Goal: Task Accomplishment & Management: Complete application form

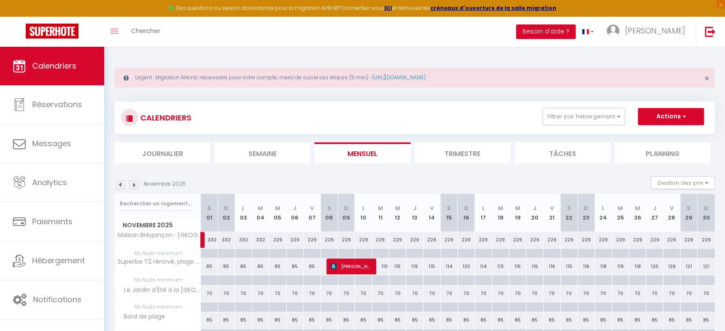
click at [569, 126] on div "CALENDRIERS Filtrer par hébergement Vanessa - Hyéres Maison familiale climatisé…" at bounding box center [414, 117] width 587 height 19
click at [580, 124] on button "Filtrer par hébergement" at bounding box center [584, 116] width 82 height 17
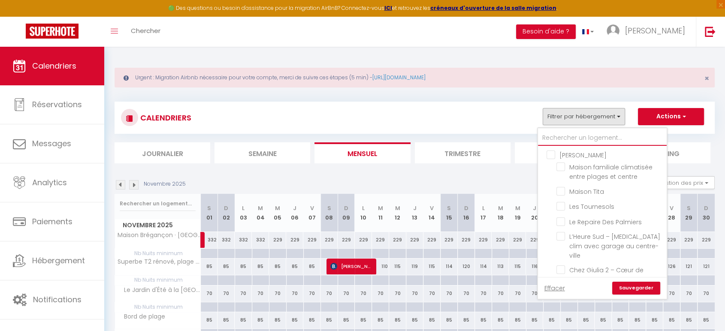
click at [583, 139] on input "text" at bounding box center [602, 137] width 129 height 15
type input "pi"
checkbox input "false"
type input "pin"
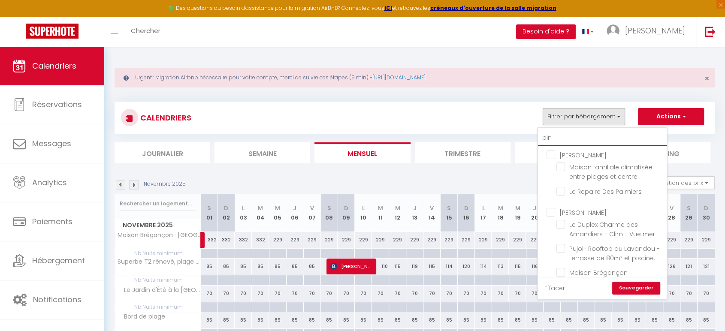
checkbox input "false"
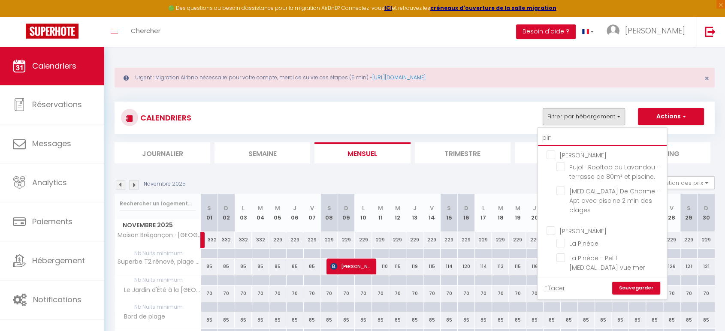
checkbox input "false"
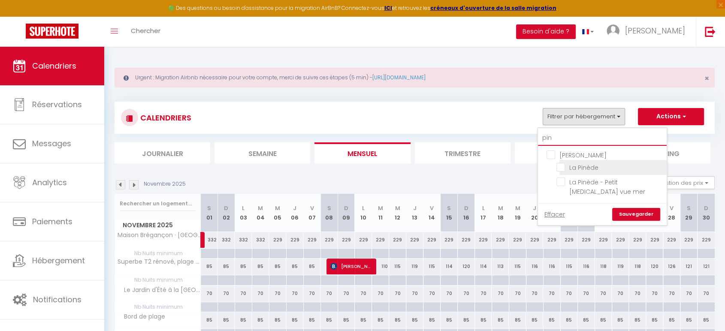
type input "pin"
click at [563, 167] on input "La Pinède" at bounding box center [610, 167] width 107 height 9
checkbox input "true"
checkbox input "false"
click at [636, 208] on link "Sauvegarder" at bounding box center [636, 214] width 48 height 13
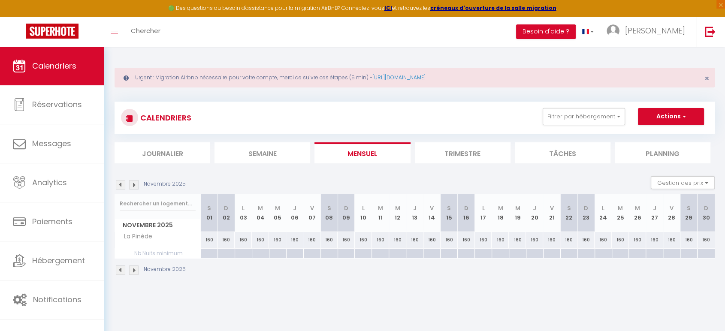
click at [119, 183] on img at bounding box center [120, 184] width 9 height 9
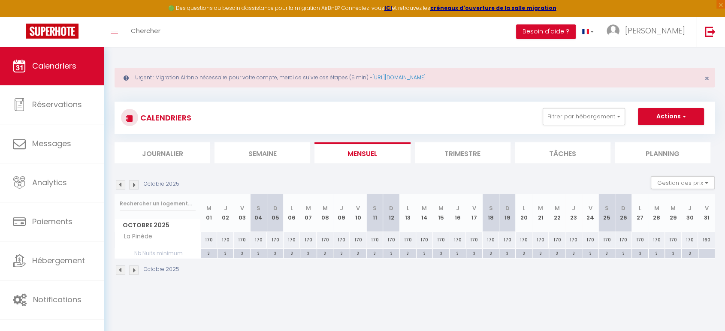
click at [119, 183] on img at bounding box center [120, 184] width 9 height 9
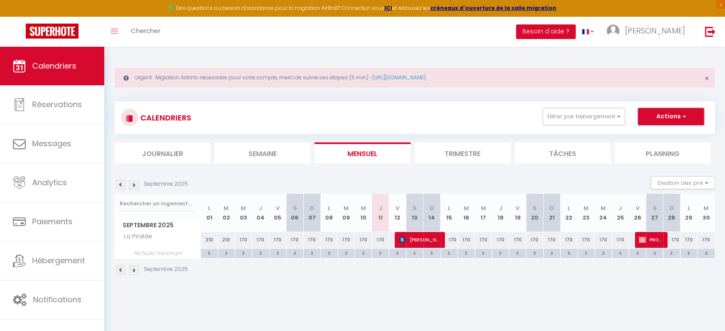
click at [650, 122] on button "Actions" at bounding box center [671, 116] width 66 height 17
click at [650, 133] on link "Nouvelle réservation" at bounding box center [662, 136] width 75 height 13
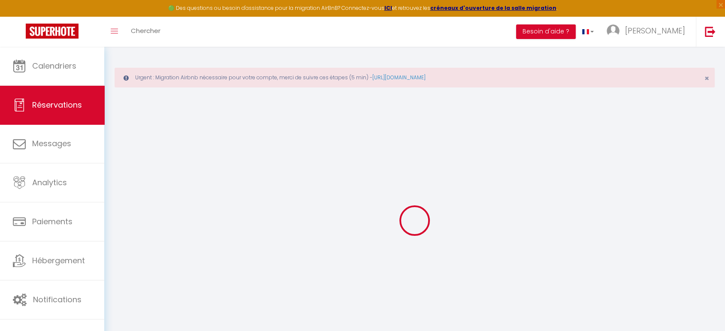
select select
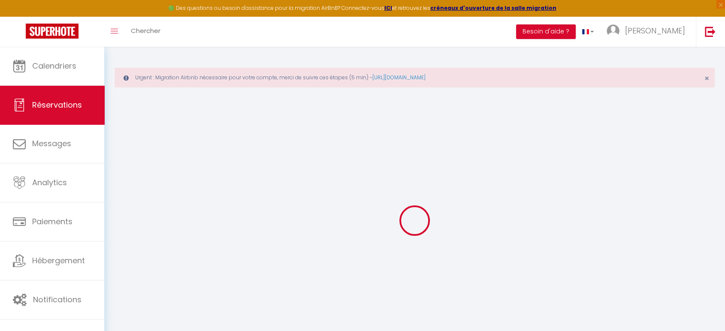
select select
checkbox input "false"
select select
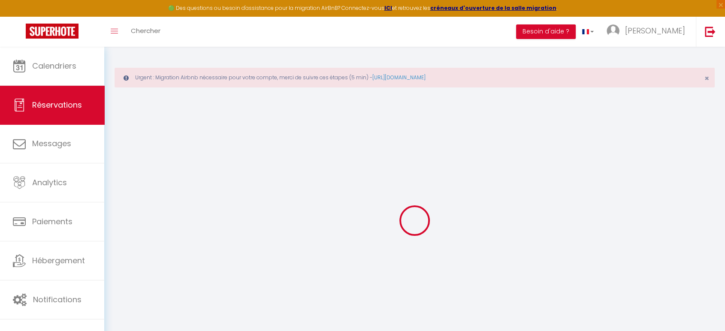
select select
checkbox input "false"
select select
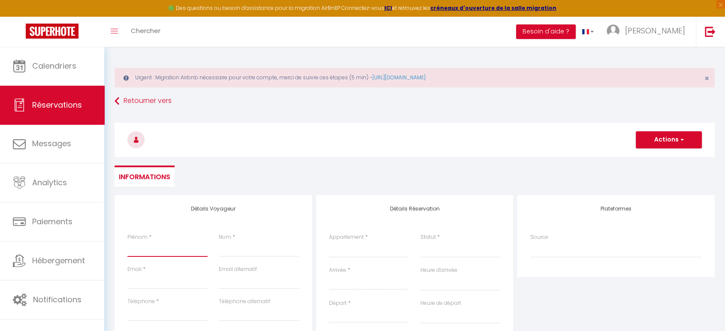
click at [141, 251] on input "Prénom" at bounding box center [167, 249] width 80 height 15
type input "P"
select select
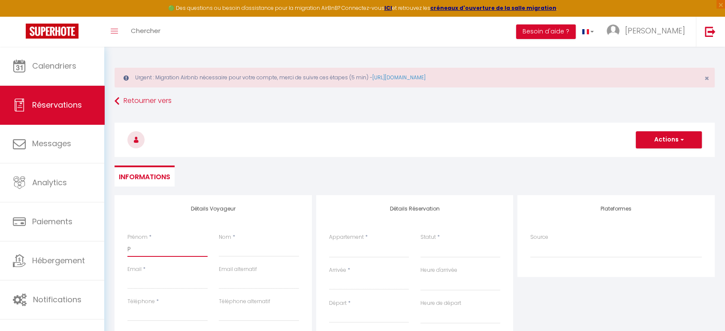
select select
checkbox input "false"
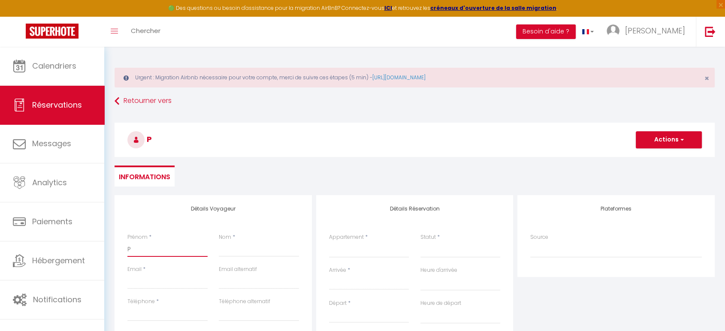
type input "Pr"
select select
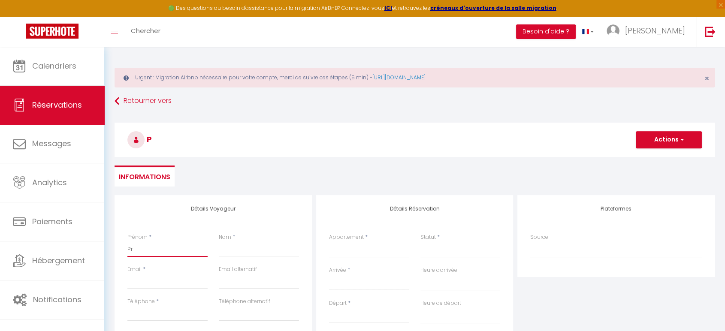
select select
checkbox input "false"
type input "Pro"
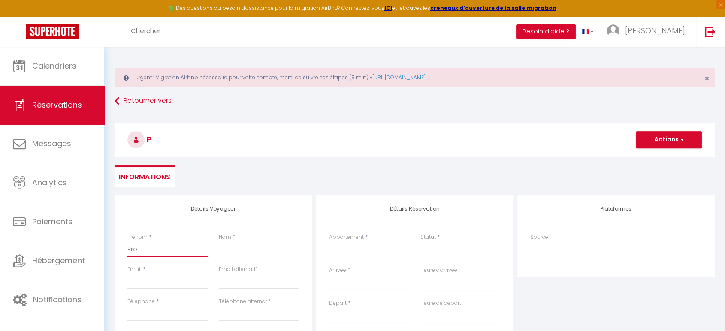
select select
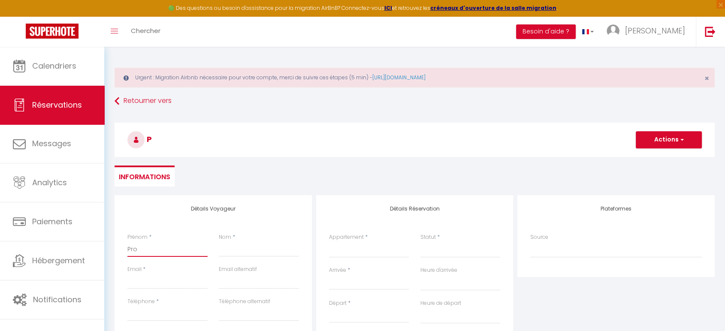
select select
checkbox input "false"
type input "Prop"
select select
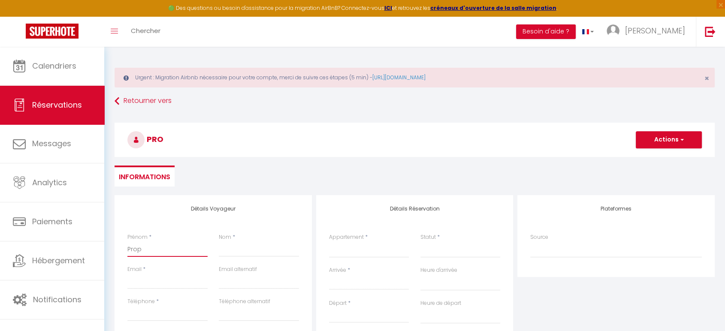
select select
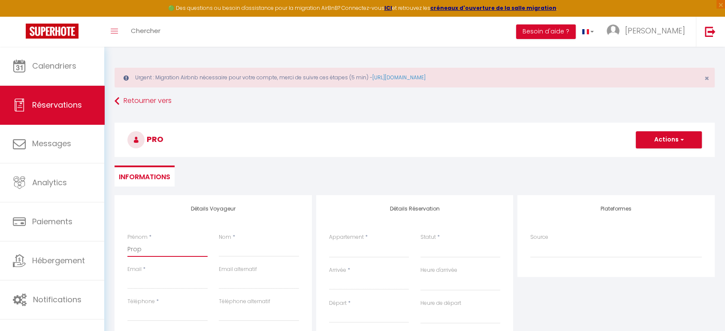
select select
checkbox input "false"
type input "Propr"
select select
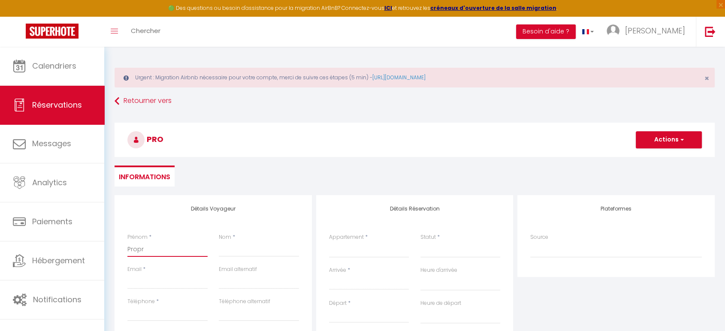
select select
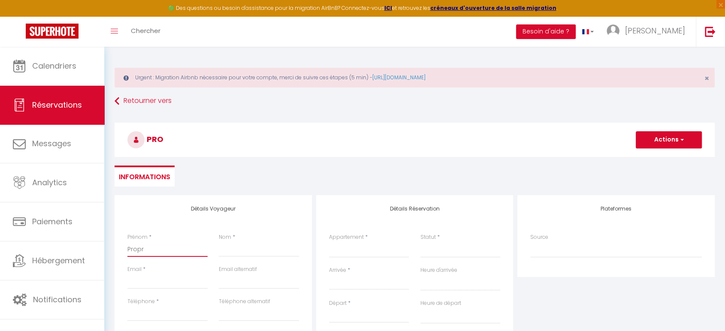
checkbox input "false"
type input "Propri"
select select
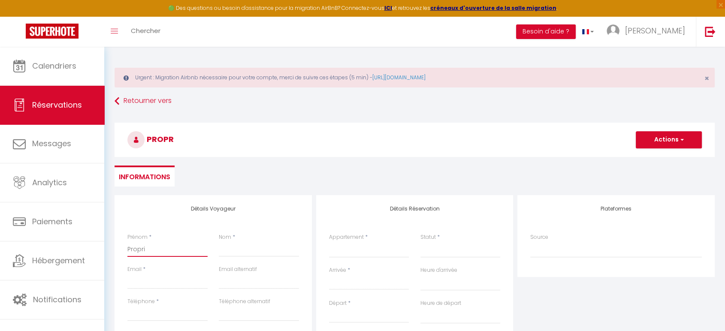
select select
checkbox input "false"
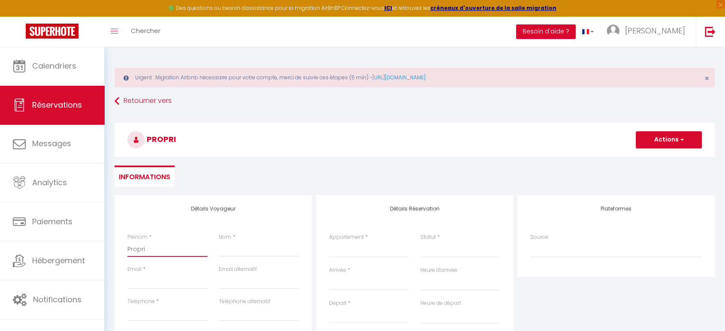
type input "Proprie"
select select
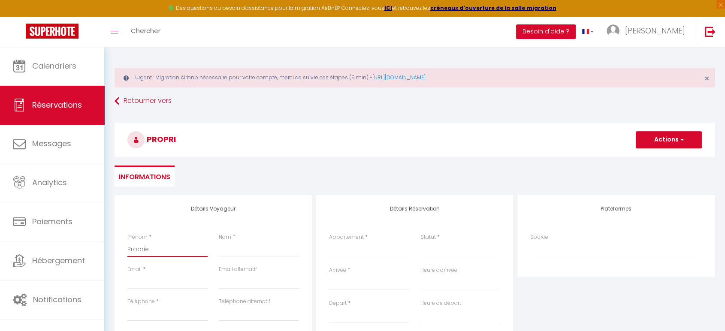
select select
checkbox input "false"
type input "Propriet"
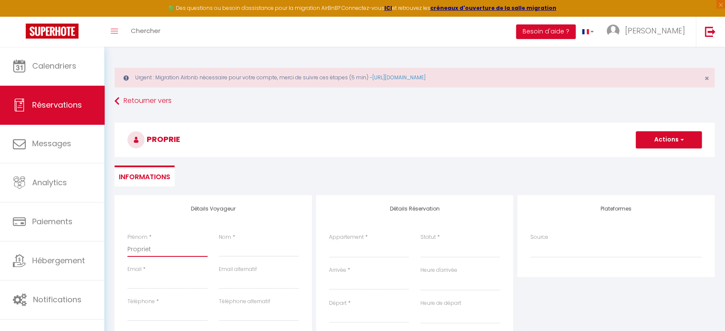
select select
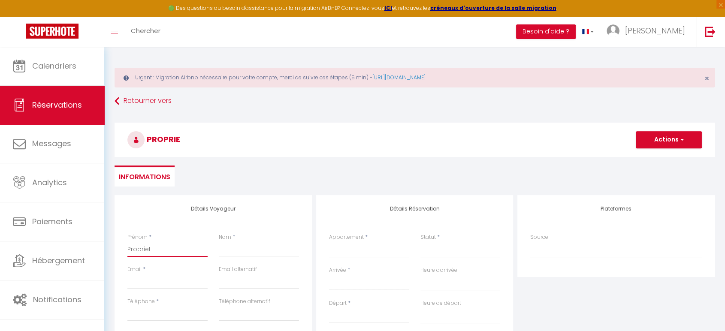
select select
checkbox input "false"
type input "Proprieta"
select select
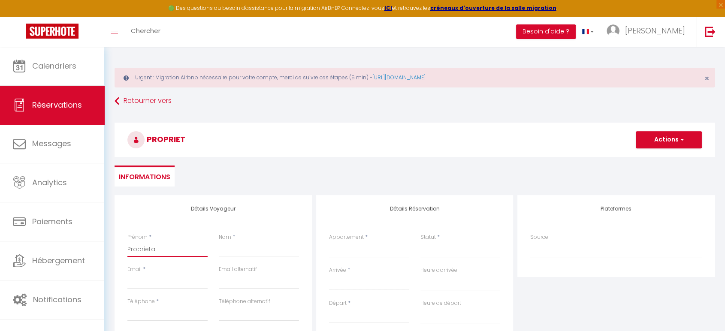
select select
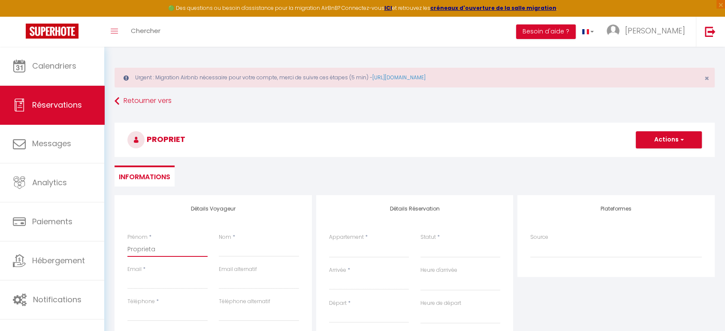
select select
checkbox input "false"
type input "Proprietai"
select select
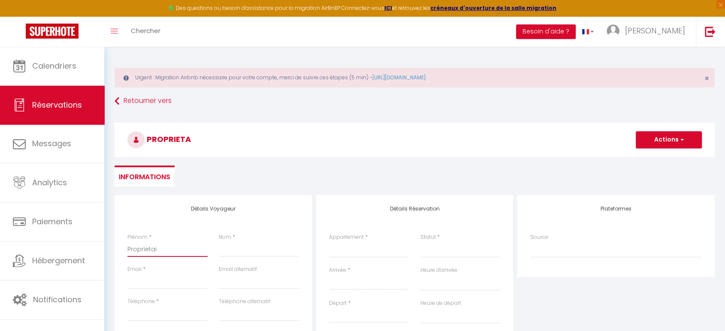
select select
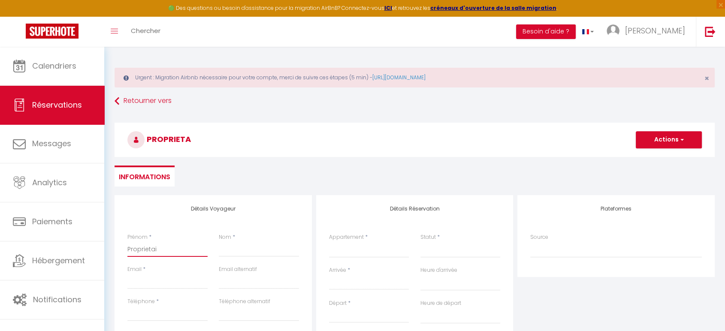
checkbox input "false"
type input "Proprietair"
select select
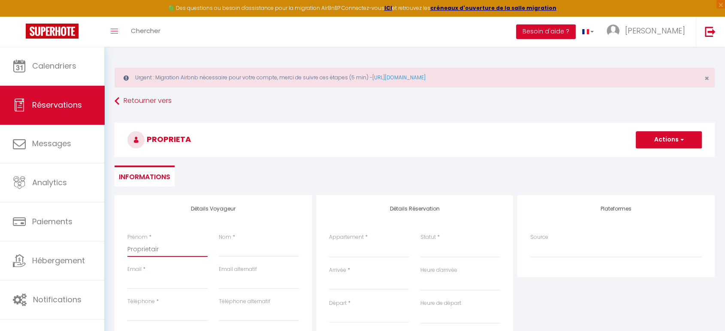
select select
checkbox input "false"
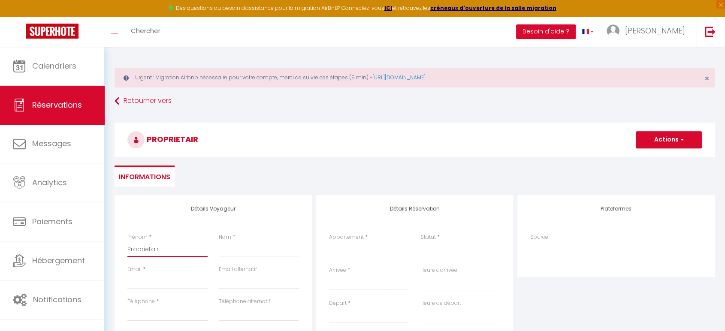
type input "Proprietaire"
select select
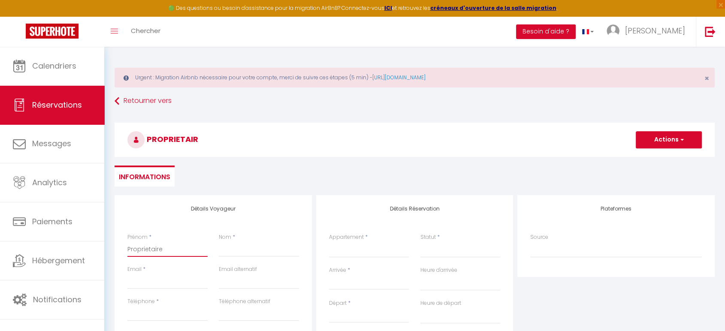
select select
checkbox input "false"
type input "Proprietaire"
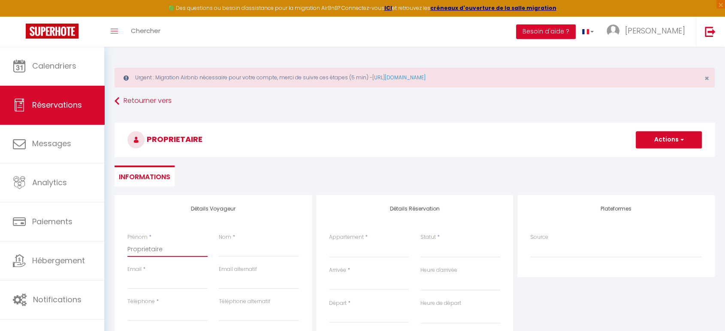
select select
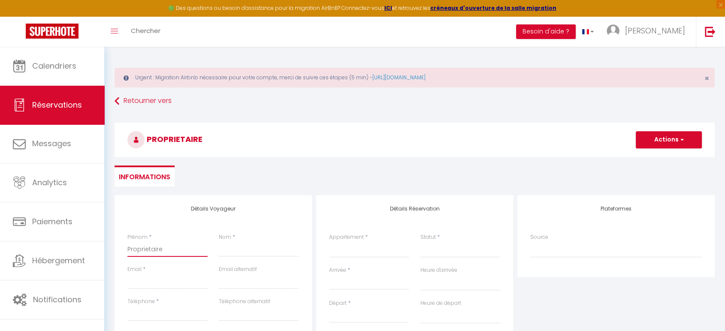
select select
checkbox input "false"
type input "Proprietaire S"
select select
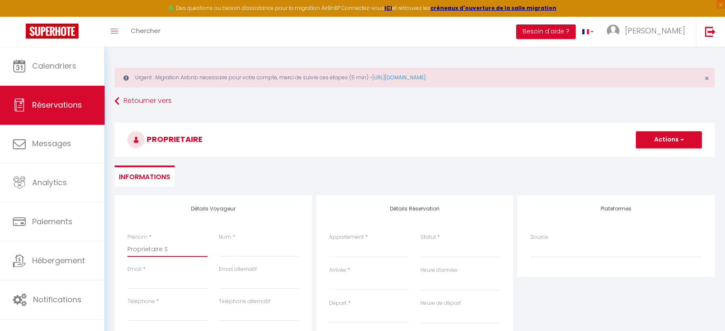
select select
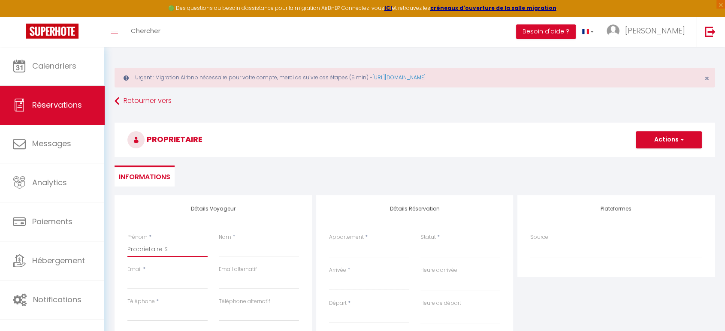
select select
checkbox input "false"
type input "Proprietaire Sa"
select select
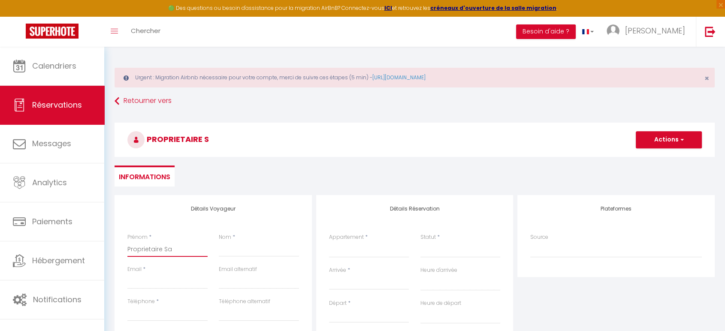
select select
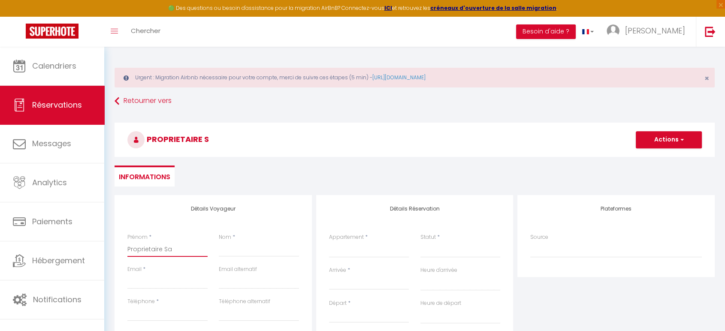
checkbox input "false"
type input "Proprietaire San"
select select
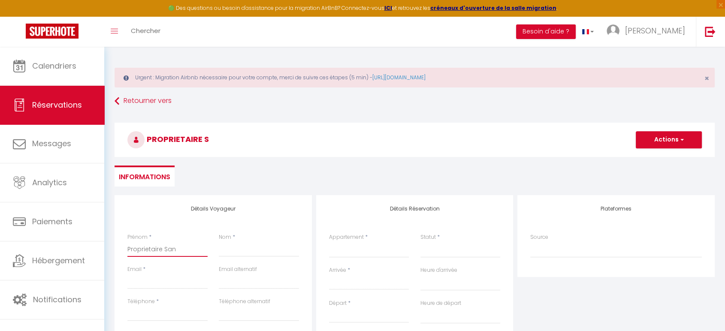
select select
checkbox input "false"
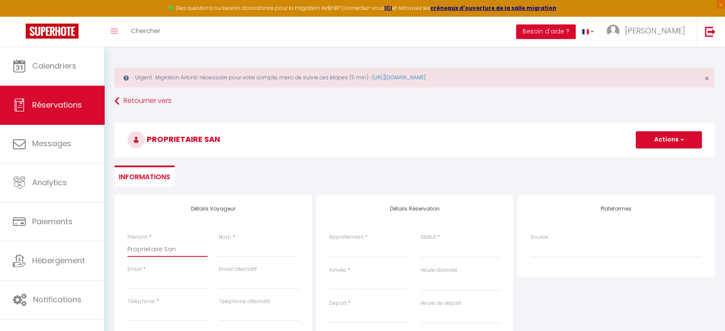
type input "Proprietaire Sans"
select select
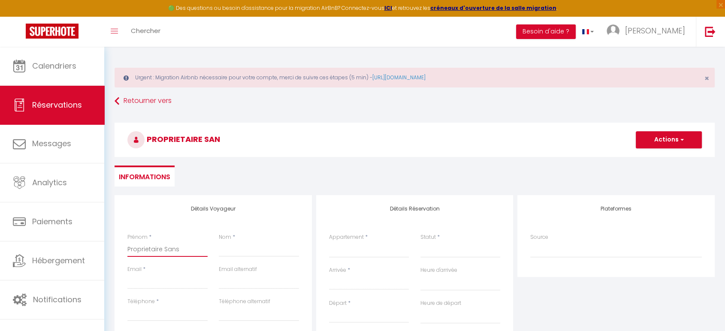
select select
checkbox input "false"
type input "Proprietaire Sans"
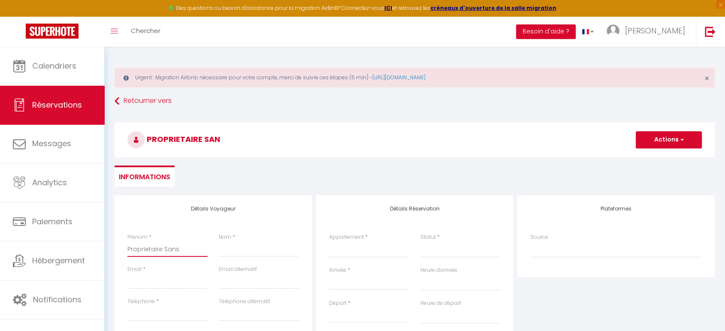
select select
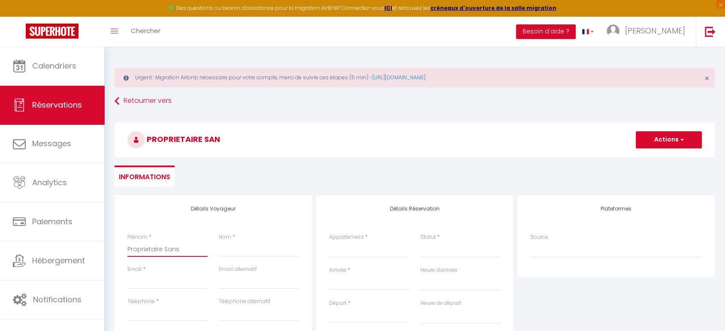
select select
checkbox input "false"
type input "Proprietaire Sans L"
select select
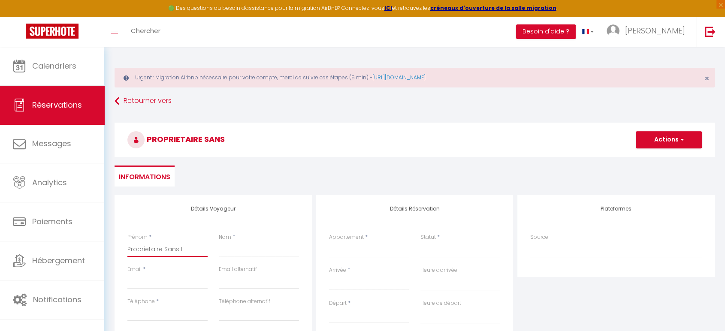
select select
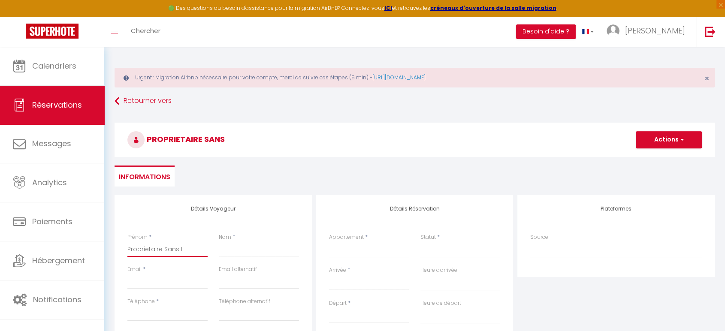
select select
checkbox input "false"
type input "Proprietaire Sans Li"
select select
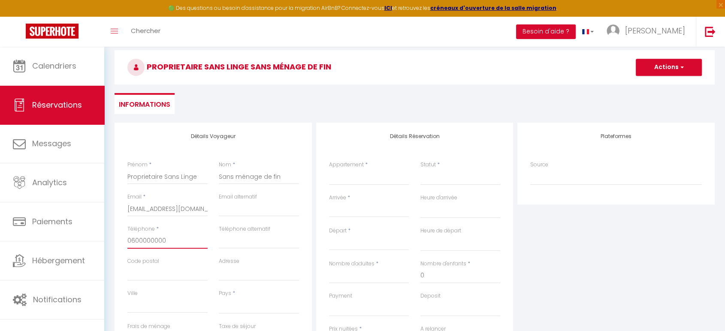
scroll to position [74, 0]
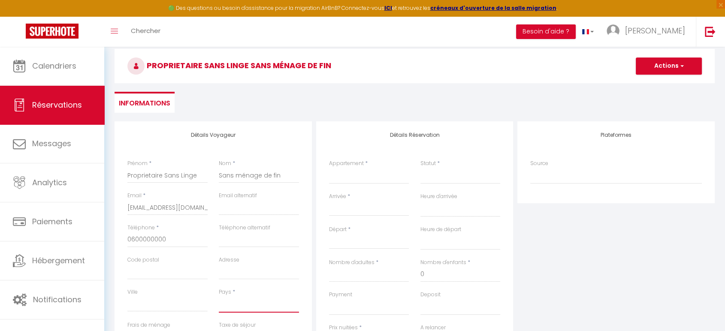
click at [234, 302] on select "France Portugal Afghanistan Albania Algeria American Samoa Andorra Angola Angui…" at bounding box center [259, 305] width 80 height 16
click at [219, 297] on select "France Portugal Afghanistan Albania Algeria American Samoa Andorra Angola Angui…" at bounding box center [259, 305] width 80 height 16
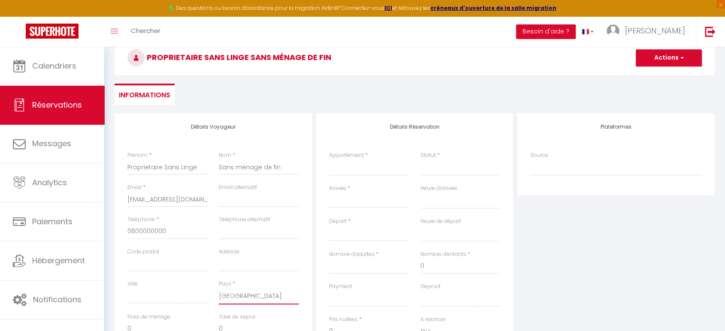
scroll to position [79, 0]
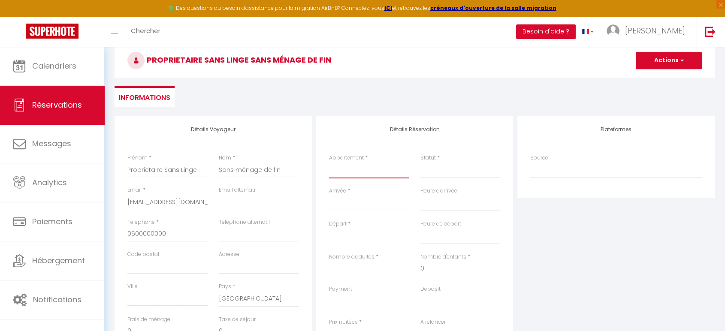
click at [370, 165] on select "Le Duplex Charme des Amandiers - Clim - Vue mer Sunflower Cavalaire - Wifi - Cl…" at bounding box center [369, 170] width 80 height 16
click at [329, 162] on select "Le Duplex Charme des Amandiers - Clim - Vue mer Sunflower Cavalaire - Wifi - Cl…" at bounding box center [369, 170] width 80 height 16
click at [381, 171] on select "Le Duplex Charme des Amandiers - Clim - Vue mer Sunflower Cavalaire - Wifi - Cl…" at bounding box center [369, 170] width 80 height 16
click at [329, 162] on select "Le Duplex Charme des Amandiers - Clim - Vue mer Sunflower Cavalaire - Wifi - Cl…" at bounding box center [369, 170] width 80 height 16
click at [435, 171] on select "Confirmé Non Confirmé Annulé Annulé par le voyageur No Show Request" at bounding box center [461, 170] width 80 height 16
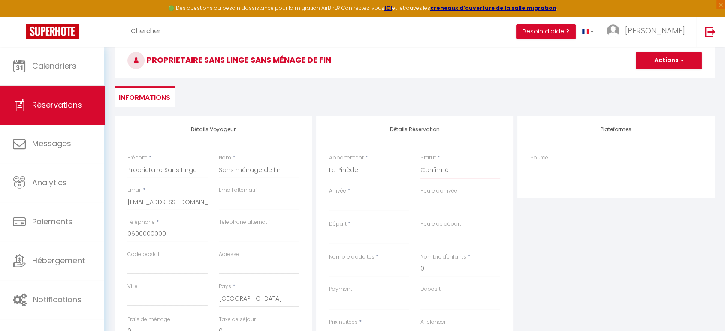
click at [421, 162] on select "Confirmé Non Confirmé Annulé Annulé par le voyageur No Show Request" at bounding box center [461, 170] width 80 height 16
click at [388, 200] on input "Arrivée" at bounding box center [369, 203] width 80 height 11
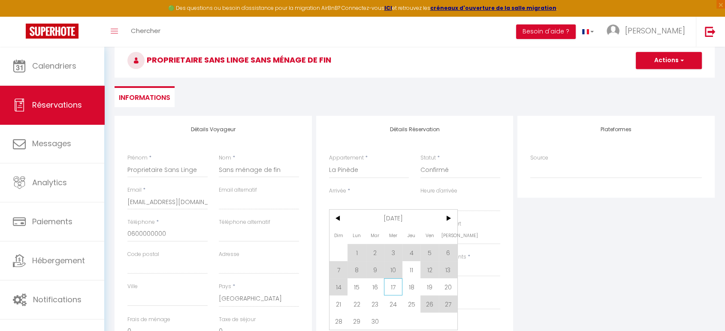
click at [394, 286] on span "17" at bounding box center [393, 287] width 18 height 17
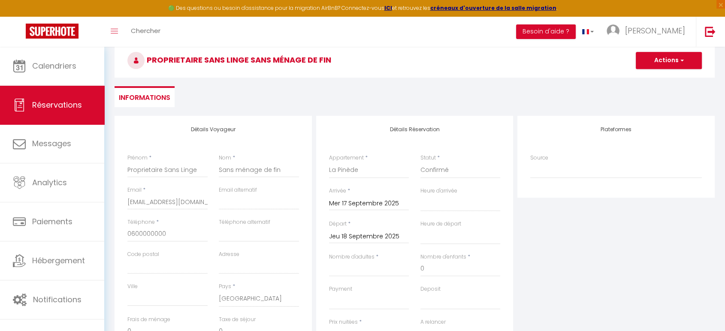
click at [381, 233] on input "Jeu 18 Septembre 2025" at bounding box center [369, 236] width 80 height 11
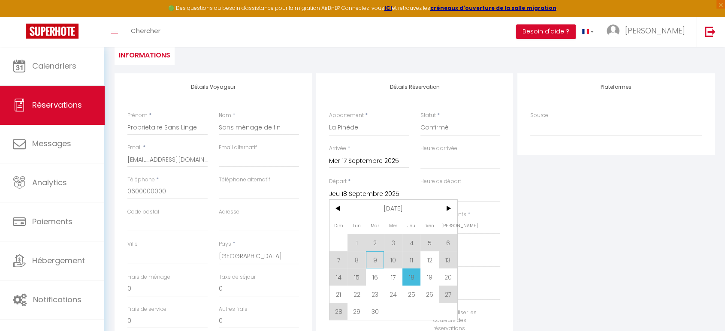
scroll to position [123, 0]
click at [343, 295] on span "21" at bounding box center [339, 293] width 18 height 17
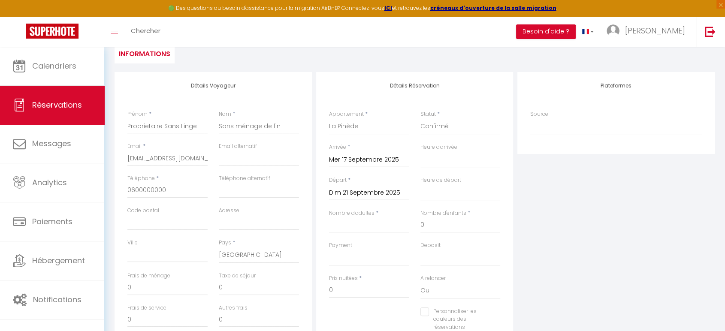
click at [357, 236] on div "Nombre d'adultes *" at bounding box center [369, 225] width 91 height 32
click at [364, 231] on input "Nombre d'adultes" at bounding box center [369, 225] width 80 height 15
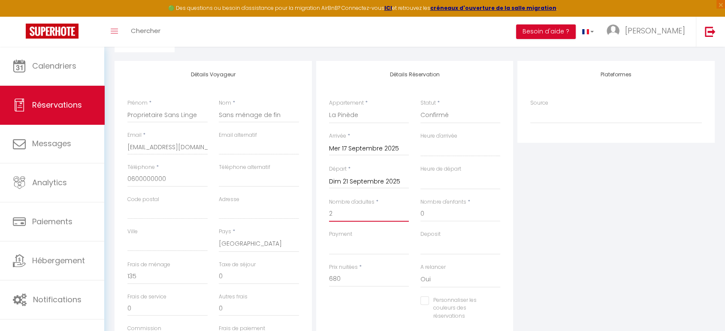
scroll to position [135, 0]
click at [356, 274] on input "680" at bounding box center [369, 278] width 80 height 15
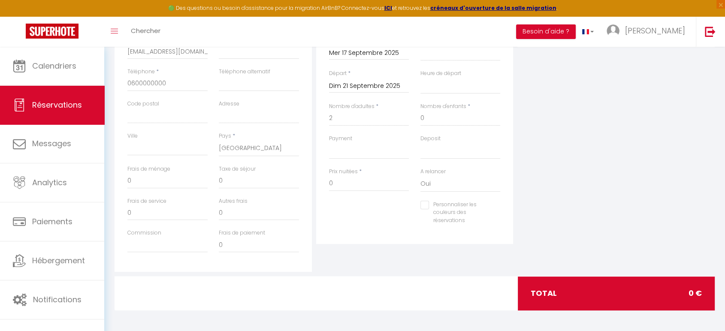
click at [428, 205] on input "Personnaliser les couleurs des réservations" at bounding box center [456, 205] width 70 height 9
click at [498, 211] on span at bounding box center [496, 211] width 7 height 7
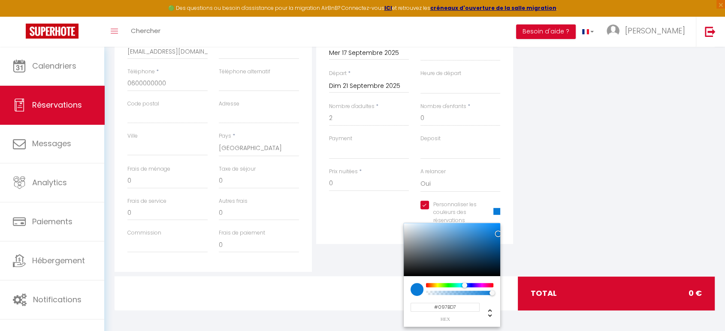
click at [465, 283] on div at bounding box center [460, 285] width 66 height 4
click at [383, 238] on div "Détails Réservation Appartement * Le Duplex Charme des Amandiers - Clim - Vue m…" at bounding box center [414, 104] width 197 height 279
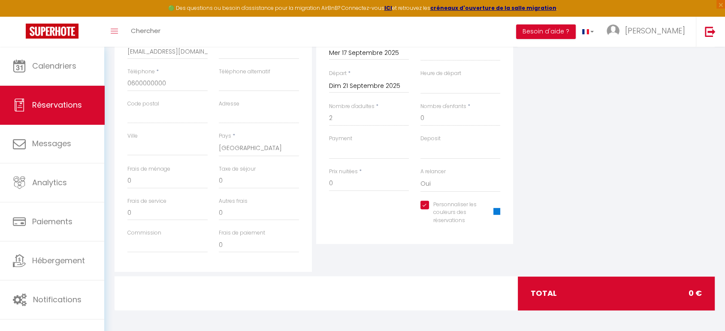
scroll to position [0, 0]
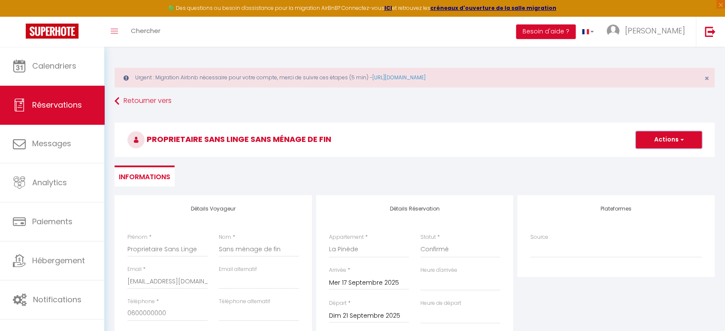
click at [679, 143] on button "Actions" at bounding box center [669, 139] width 66 height 17
click at [661, 155] on link "Enregistrer" at bounding box center [661, 158] width 68 height 11
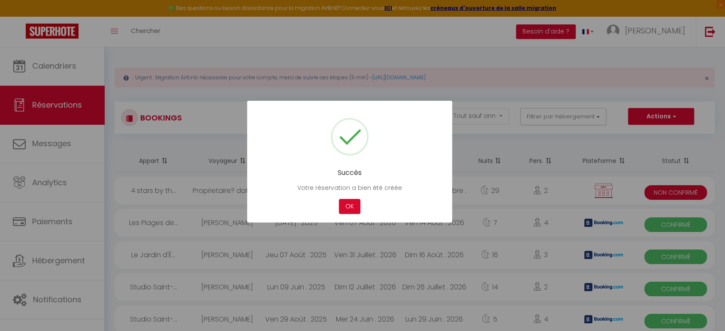
click at [339, 199] on button "OK" at bounding box center [349, 206] width 21 height 15
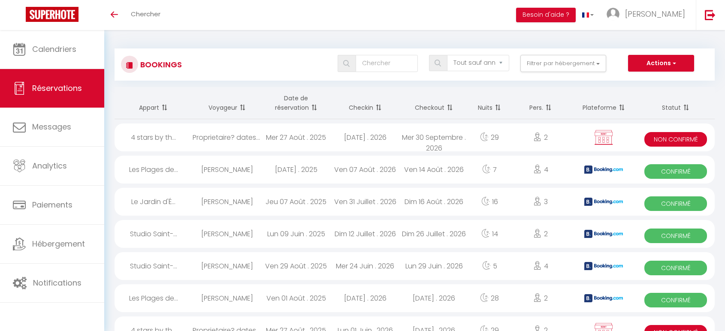
select select "not_cancelled"
